Goal: Information Seeking & Learning: Learn about a topic

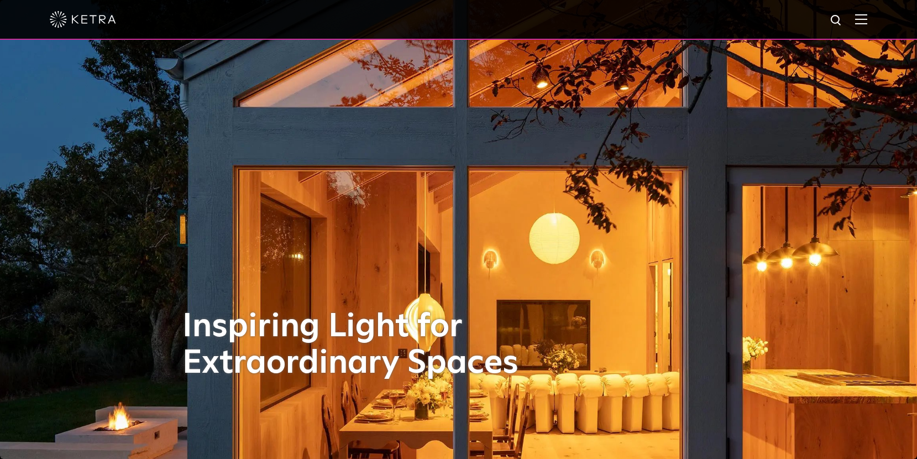
click at [867, 17] on img at bounding box center [861, 19] width 12 height 11
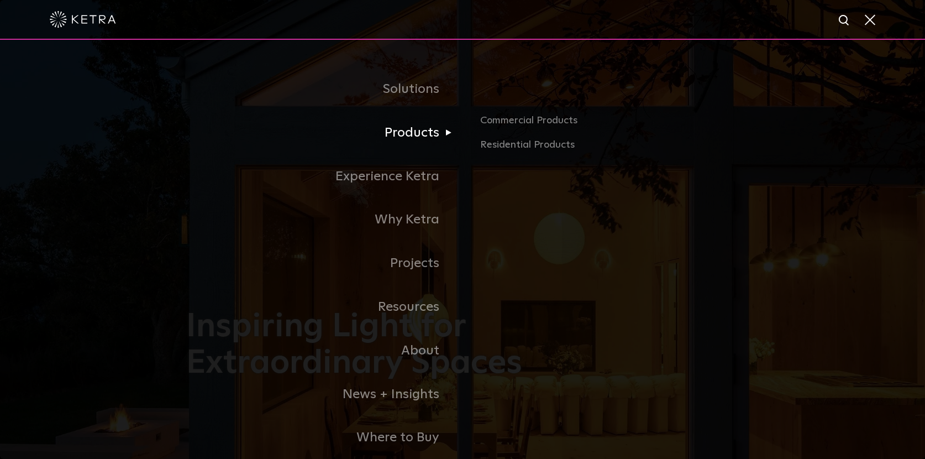
click at [402, 131] on link "Products" at bounding box center [324, 133] width 276 height 44
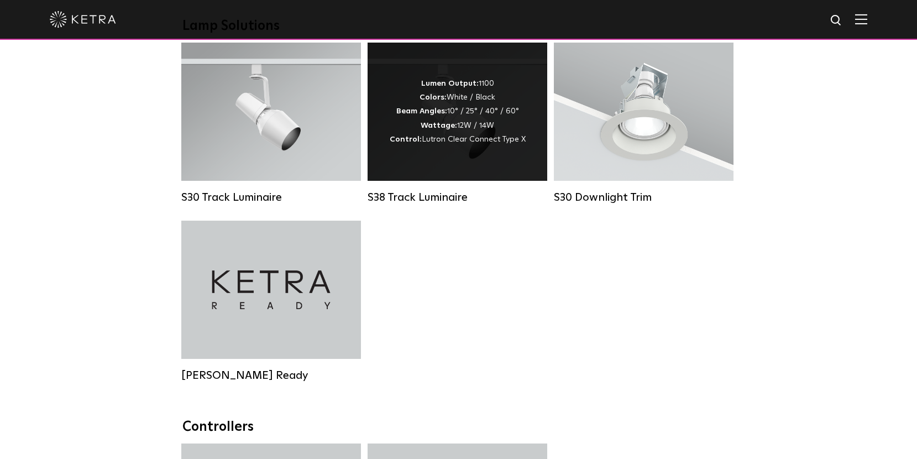
scroll to position [1050, 0]
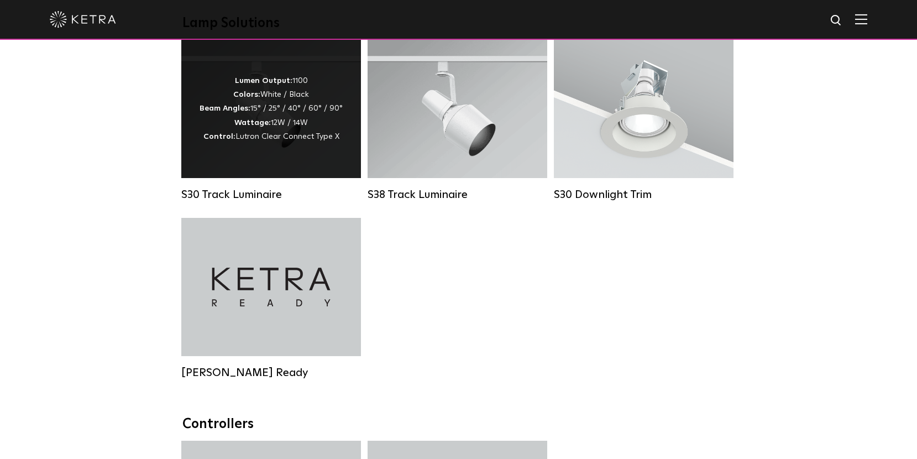
click at [278, 113] on div "Lumen Output: 1100 Colors: White / Black Beam Angles: 15° / 25° / 40° / 60° / 9…" at bounding box center [271, 109] width 143 height 70
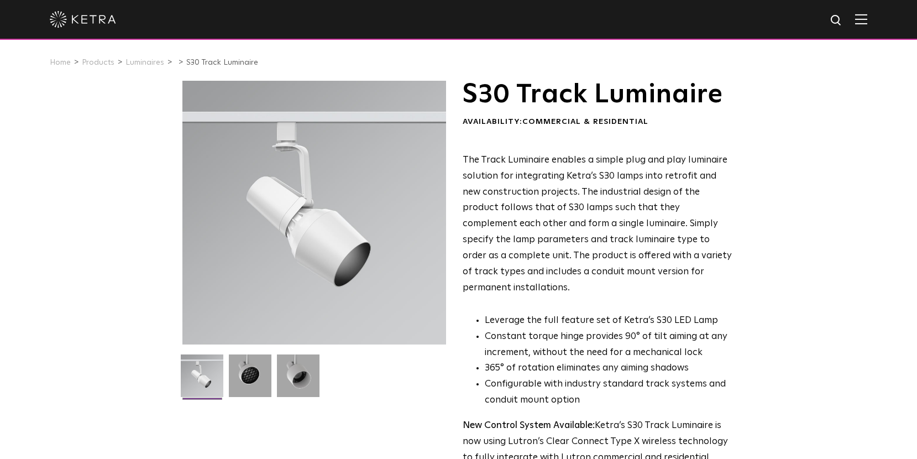
click at [840, 195] on div "S30 Track Luminaire Availability: Commercial & Residential The Track Luminaire …" at bounding box center [458, 342] width 917 height 522
click at [841, 138] on div "S30 Track Luminaire Availability: Commercial & Residential The Track Luminaire …" at bounding box center [458, 342] width 917 height 522
